Goal: Complete application form

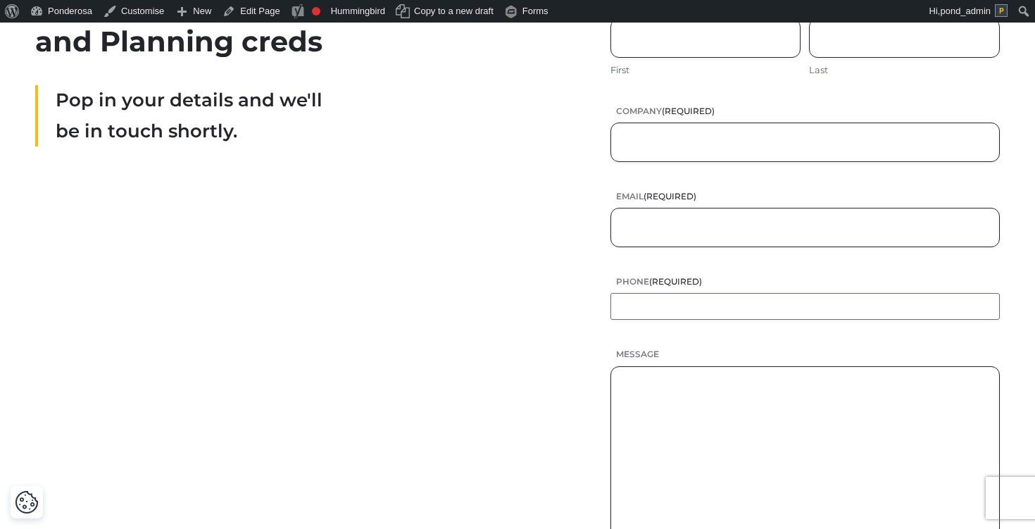
scroll to position [320, 0]
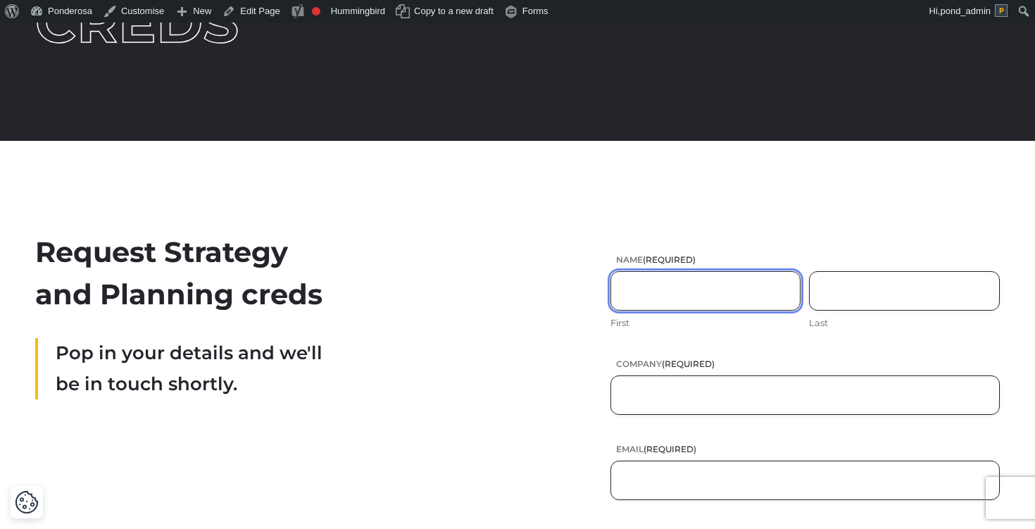
click at [648, 288] on input "First" at bounding box center [706, 290] width 191 height 39
type input "*"
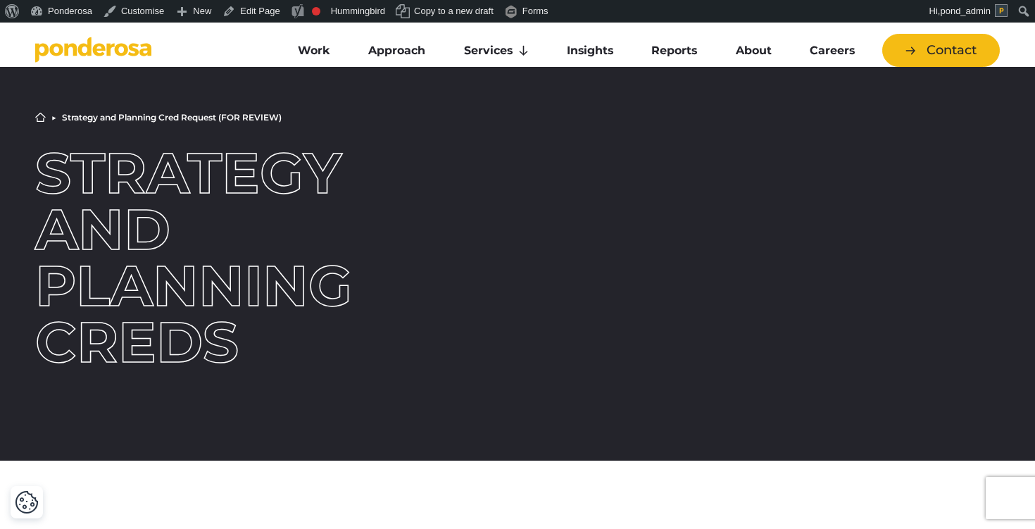
scroll to position [54, 0]
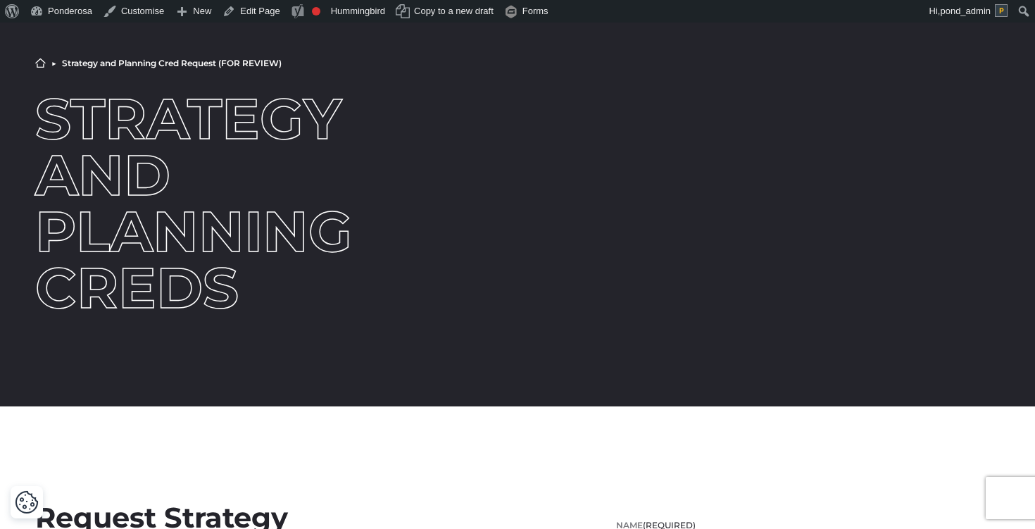
click at [509, 314] on div "Home ▶︎ Strategy and Planning Cred Request (FOR REVIEW) Strategy and Planning C…" at bounding box center [518, 187] width 986 height 258
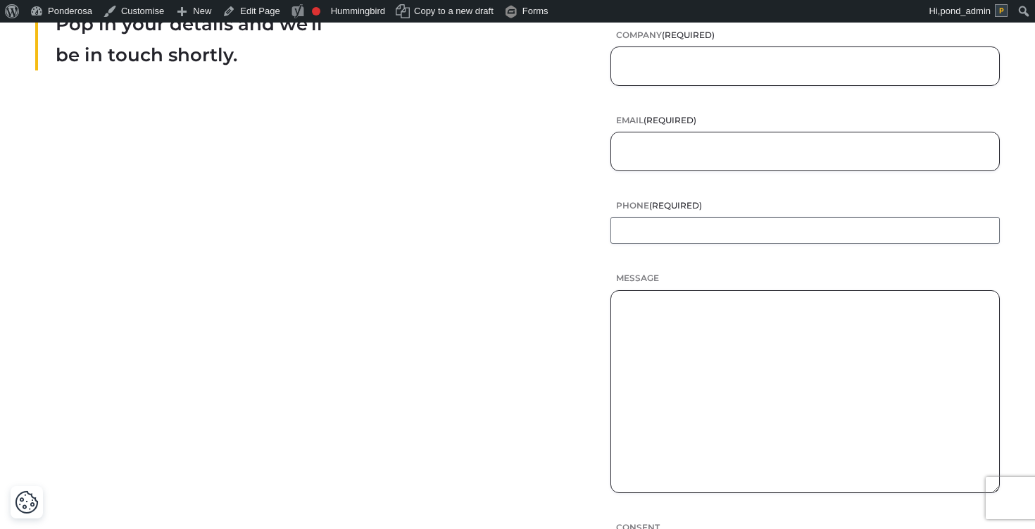
scroll to position [749, 0]
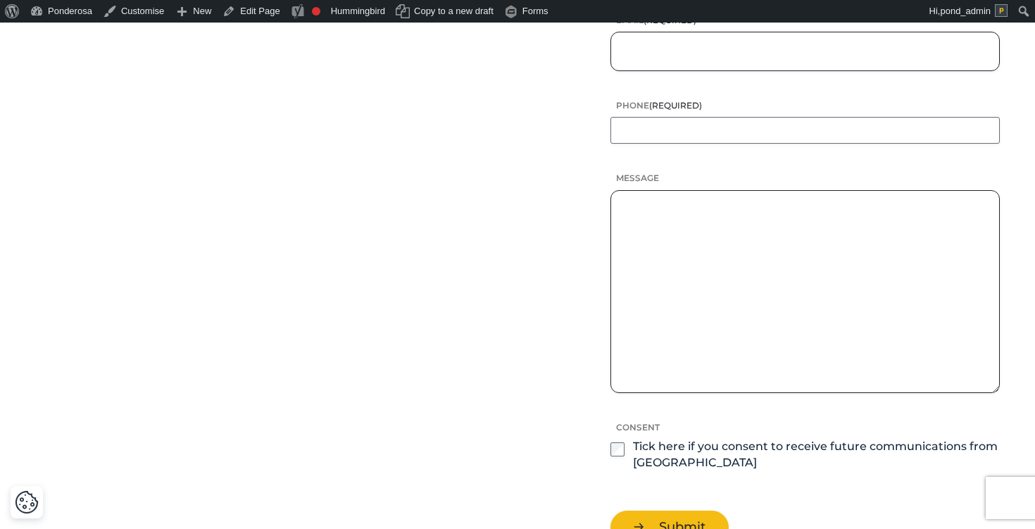
click at [504, 404] on div "Request Strategy and Planning creds Pop in your details and we'll be in touch s…" at bounding box center [518, 173] width 986 height 742
click at [490, 436] on div "Request Strategy and Planning creds Pop in your details and we'll be in touch s…" at bounding box center [518, 173] width 986 height 742
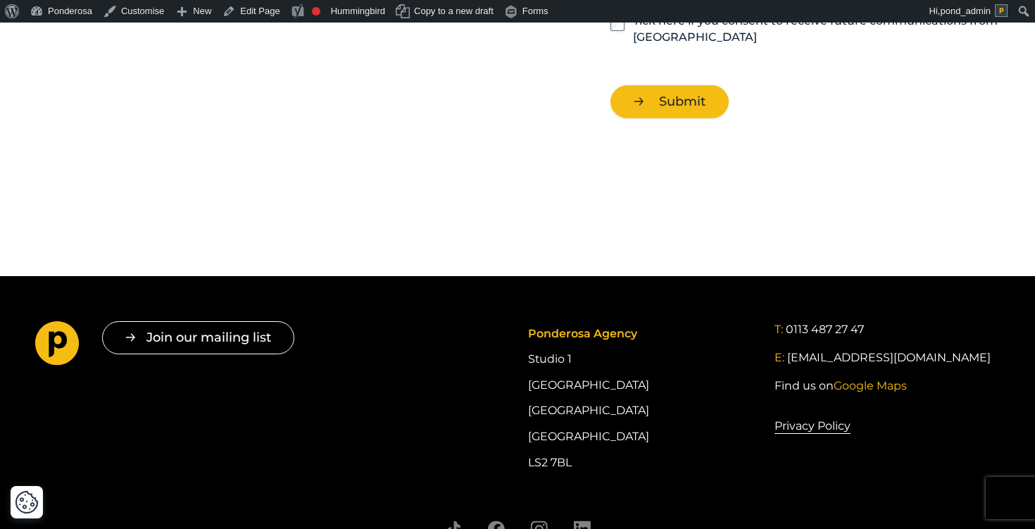
click at [499, 447] on div "Join our mailing list " * " indicates required fields Email * Consent * I give …" at bounding box center [518, 398] width 986 height 154
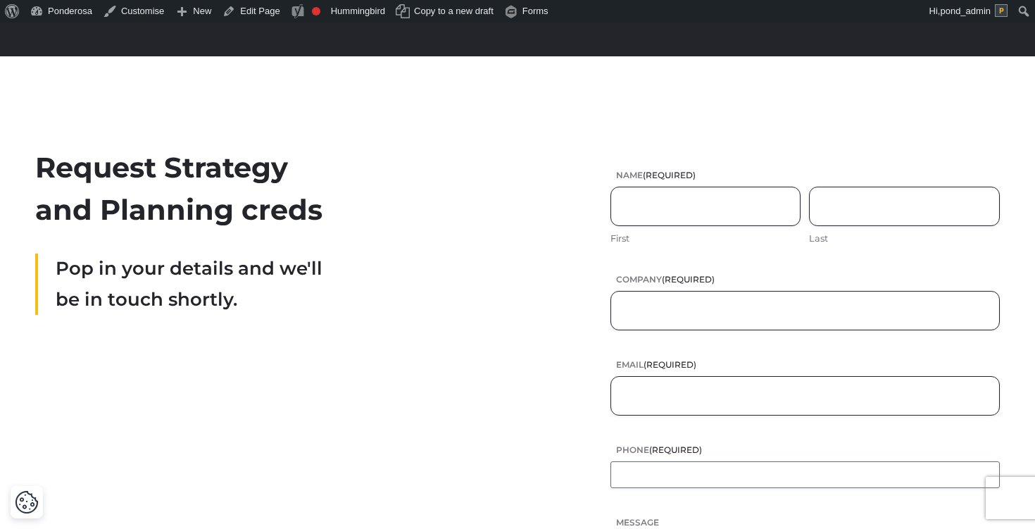
scroll to position [272, 0]
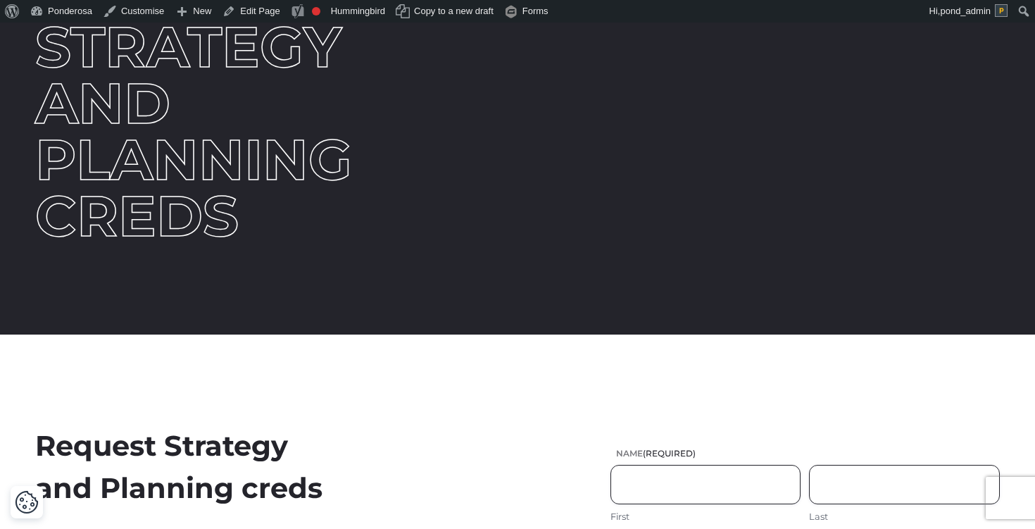
scroll to position [0, 0]
